Goal: Task Accomplishment & Management: Use online tool/utility

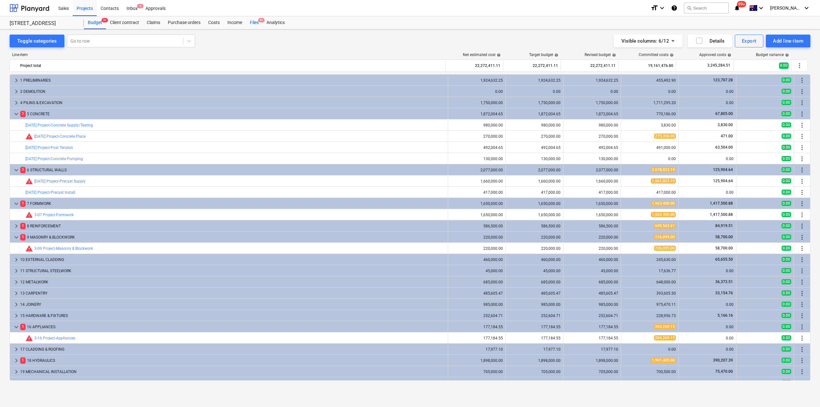
click at [256, 21] on div "Files 9+" at bounding box center [254, 22] width 17 height 13
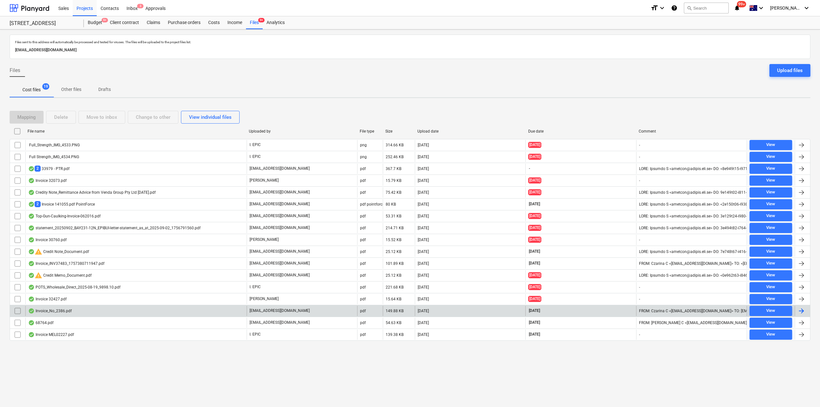
click at [86, 312] on div "Invoice_No_2386.pdf" at bounding box center [135, 311] width 221 height 10
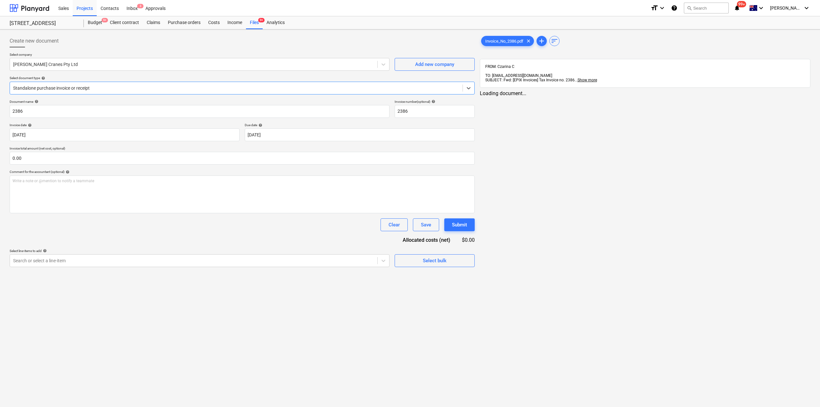
type input "2386"
type input "[DATE]"
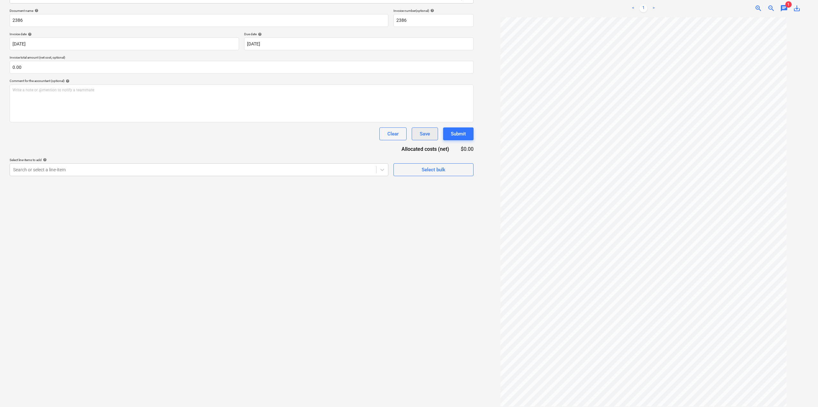
scroll to position [0, 0]
click at [785, 1] on span "1" at bounding box center [788, 4] width 6 height 6
click at [784, 4] on span "chat" at bounding box center [784, 8] width 8 height 8
click at [795, 22] on span "close" at bounding box center [799, 26] width 8 height 8
